Goal: Information Seeking & Learning: Learn about a topic

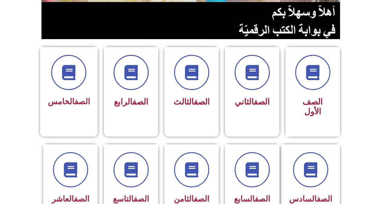
scroll to position [151, 0]
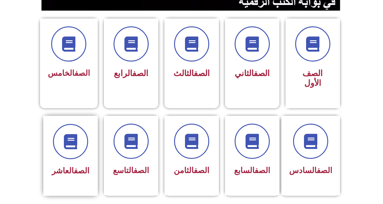
click at [86, 141] on div at bounding box center [70, 141] width 38 height 35
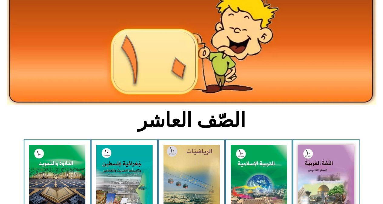
scroll to position [61, 0]
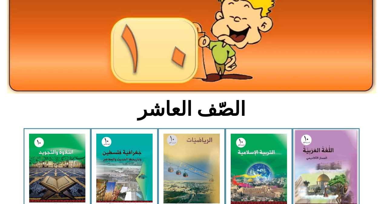
click at [319, 144] on img at bounding box center [326, 168] width 62 height 76
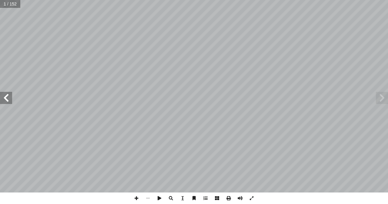
click at [7, 103] on span at bounding box center [6, 98] width 12 height 12
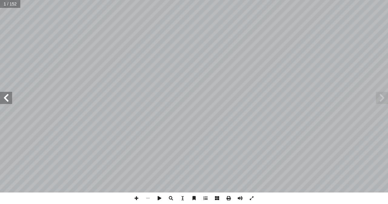
click at [7, 103] on span at bounding box center [6, 98] width 12 height 12
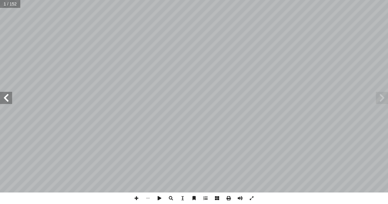
click at [7, 103] on span at bounding box center [6, 98] width 12 height 12
click at [7, 102] on span at bounding box center [6, 98] width 12 height 12
click at [7, 101] on span at bounding box center [6, 98] width 12 height 12
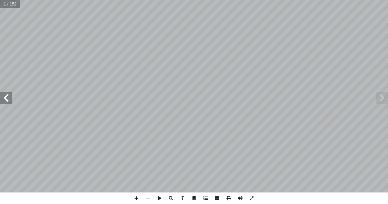
click at [7, 101] on span at bounding box center [6, 98] width 12 height 12
click at [6, 101] on span at bounding box center [6, 98] width 12 height 12
click at [8, 101] on span at bounding box center [6, 98] width 12 height 12
click at [8, 100] on span at bounding box center [6, 98] width 12 height 12
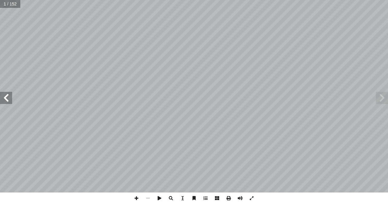
click at [8, 100] on span at bounding box center [6, 98] width 12 height 12
drag, startPoint x: 385, startPoint y: 96, endPoint x: 381, endPoint y: 93, distance: 4.8
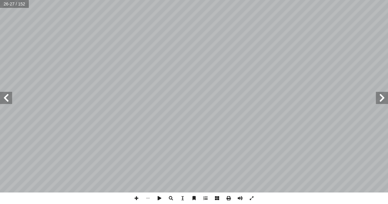
click at [384, 95] on span at bounding box center [382, 98] width 12 height 12
click at [10, 99] on span at bounding box center [6, 98] width 12 height 12
click at [3, 98] on span at bounding box center [6, 98] width 12 height 12
click at [6, 100] on span at bounding box center [6, 98] width 12 height 12
click at [6, 98] on span at bounding box center [6, 98] width 12 height 12
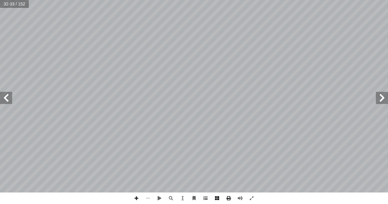
click at [5, 92] on span at bounding box center [6, 98] width 12 height 12
